Goal: Find contact information: Find contact information

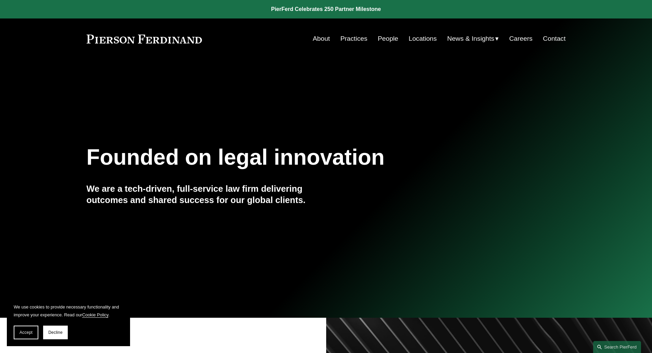
click at [385, 39] on link "People" at bounding box center [388, 38] width 21 height 13
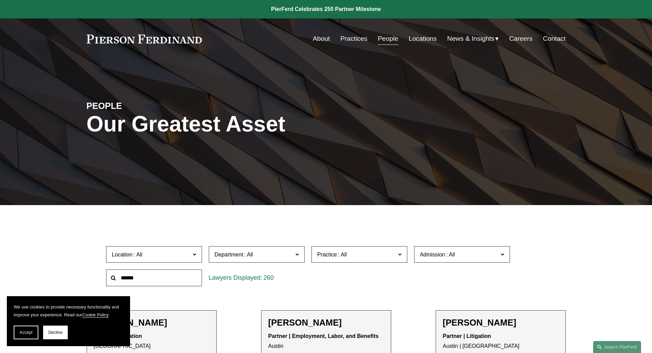
scroll to position [68, 0]
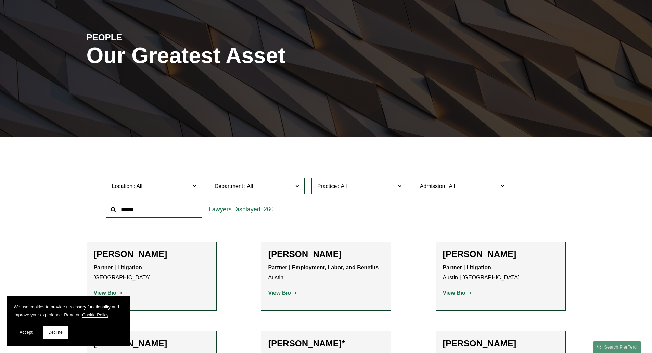
click at [130, 211] on input "text" at bounding box center [154, 209] width 96 height 17
type input "********"
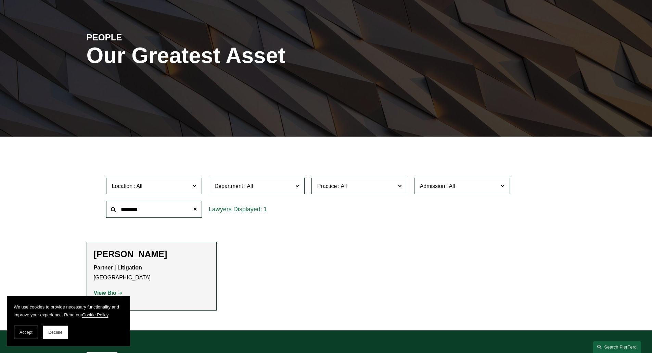
click at [152, 255] on h2 "[PERSON_NAME]" at bounding box center [152, 254] width 116 height 11
click at [101, 293] on strong "View Bio" at bounding box center [105, 293] width 23 height 6
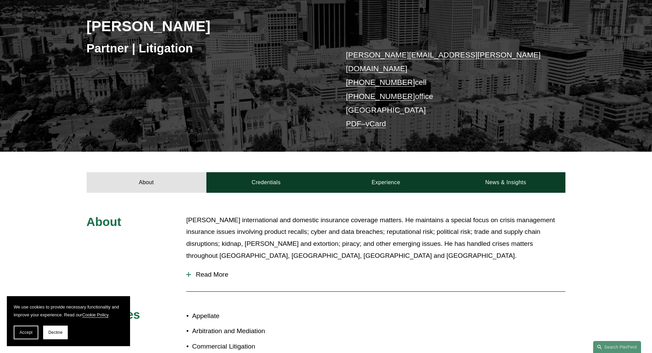
scroll to position [240, 0]
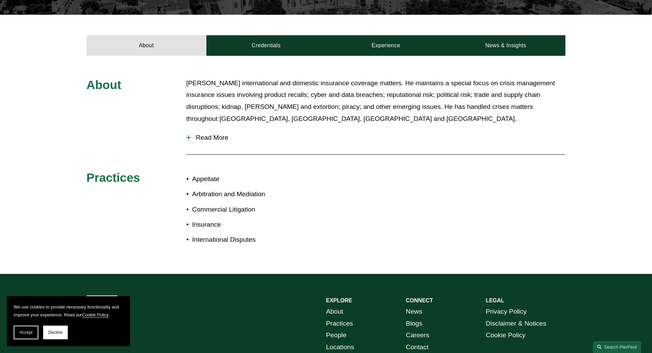
click at [189, 135] on div at bounding box center [188, 137] width 5 height 5
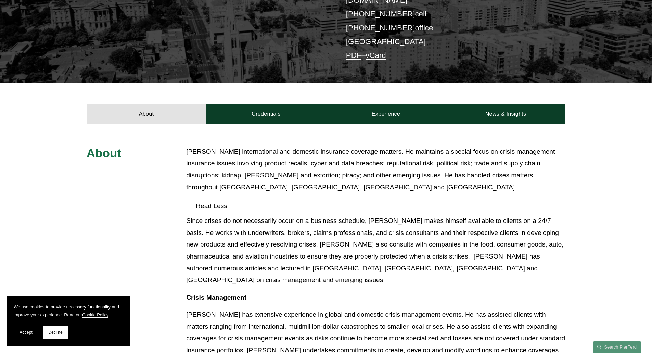
scroll to position [137, 0]
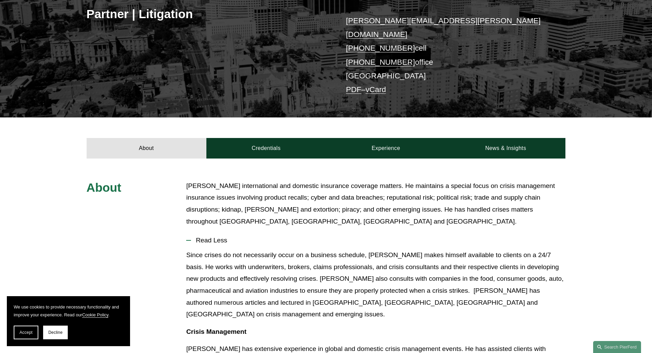
click at [377, 85] on link "vCard" at bounding box center [376, 89] width 21 height 9
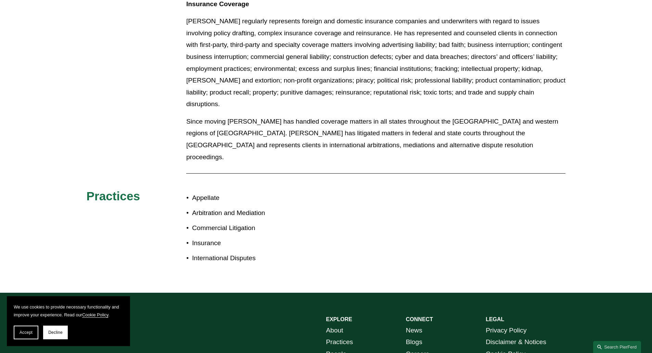
scroll to position [621, 0]
